Goal: Navigation & Orientation: Find specific page/section

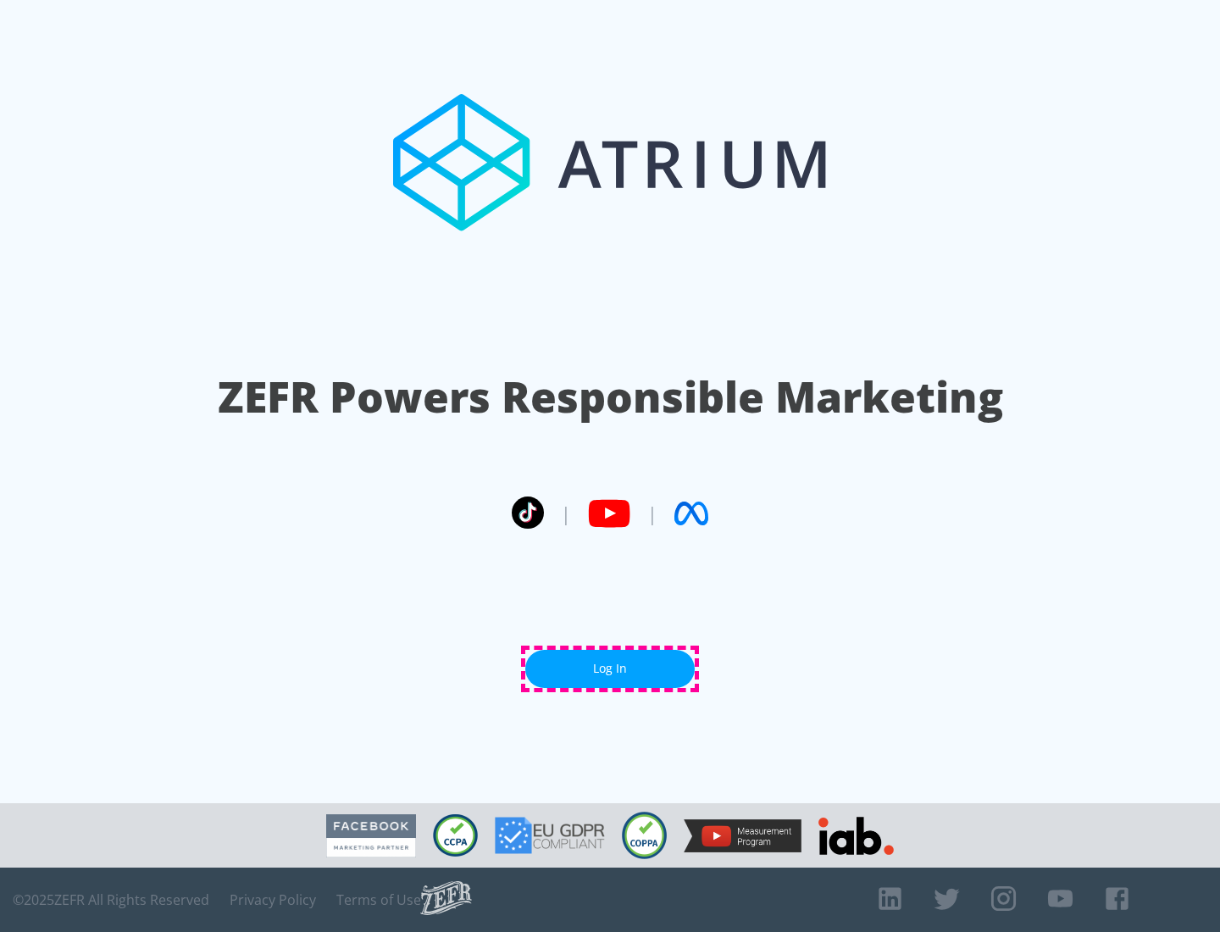
click at [610, 668] on link "Log In" at bounding box center [609, 669] width 169 height 38
